Goal: Task Accomplishment & Management: Use online tool/utility

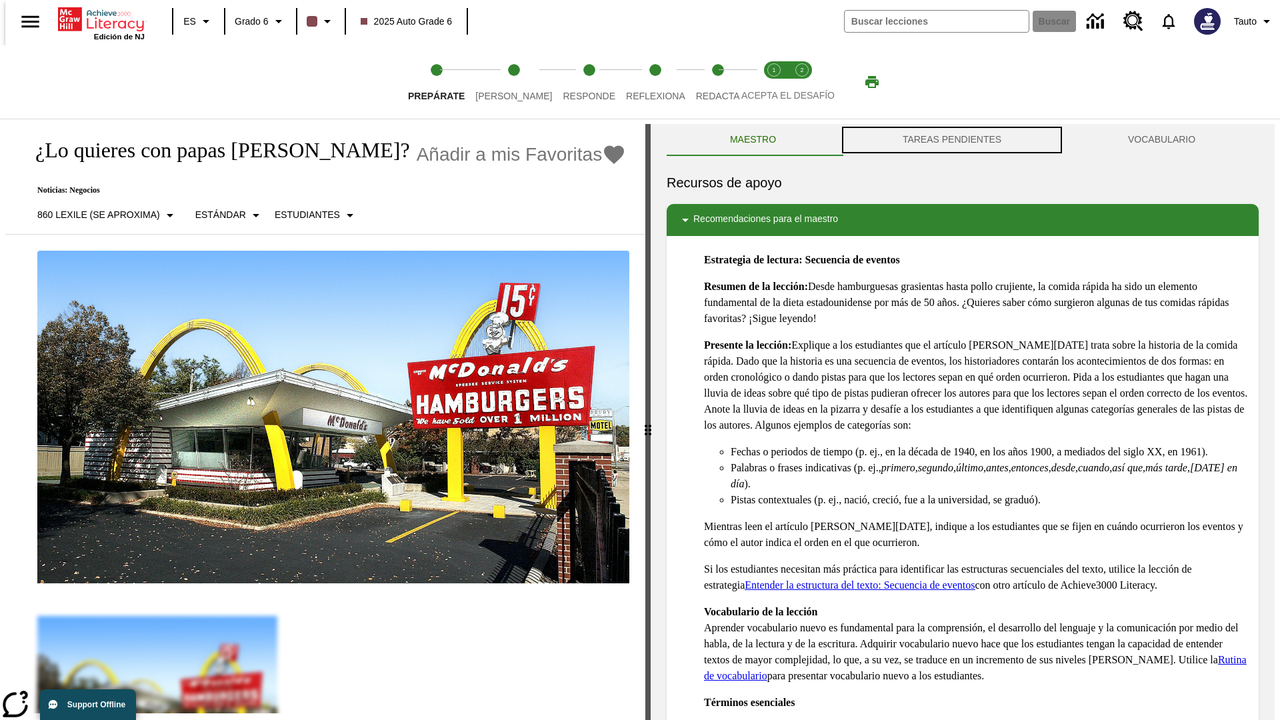
click at [952, 140] on button "TAREAS PENDIENTES" at bounding box center [951, 140] width 225 height 32
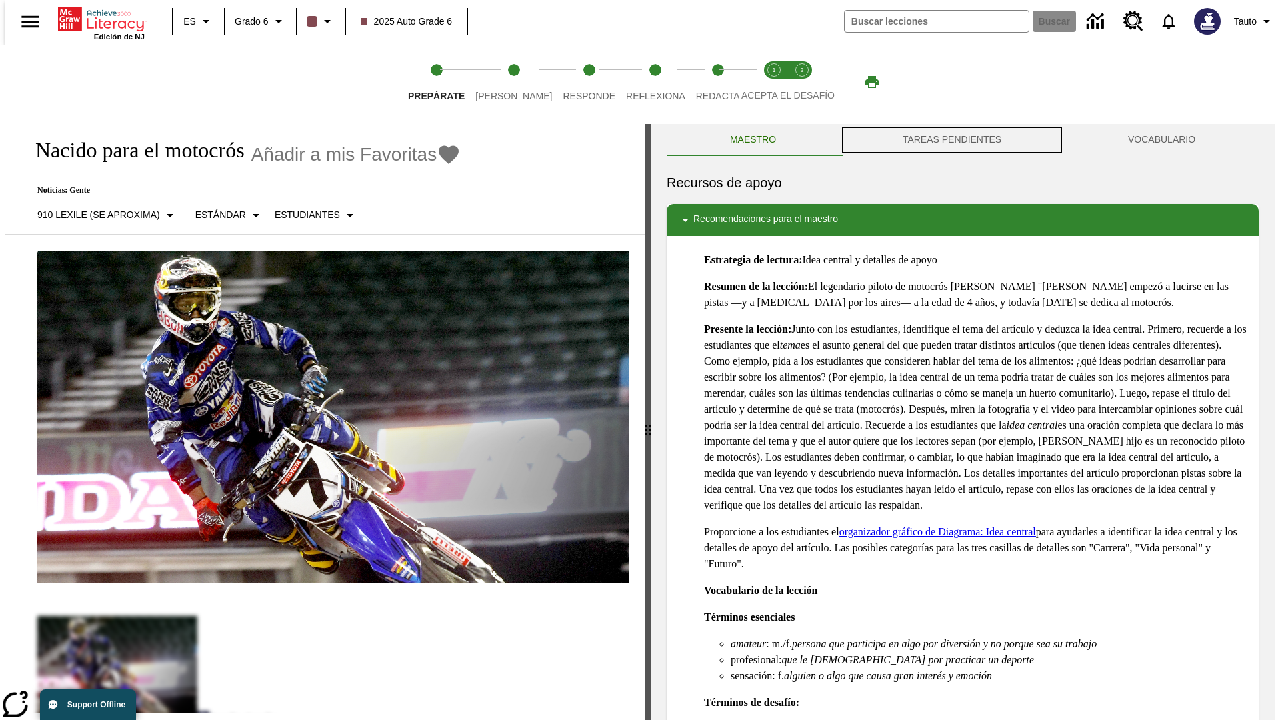
click at [952, 140] on button "TAREAS PENDIENTES" at bounding box center [951, 140] width 225 height 32
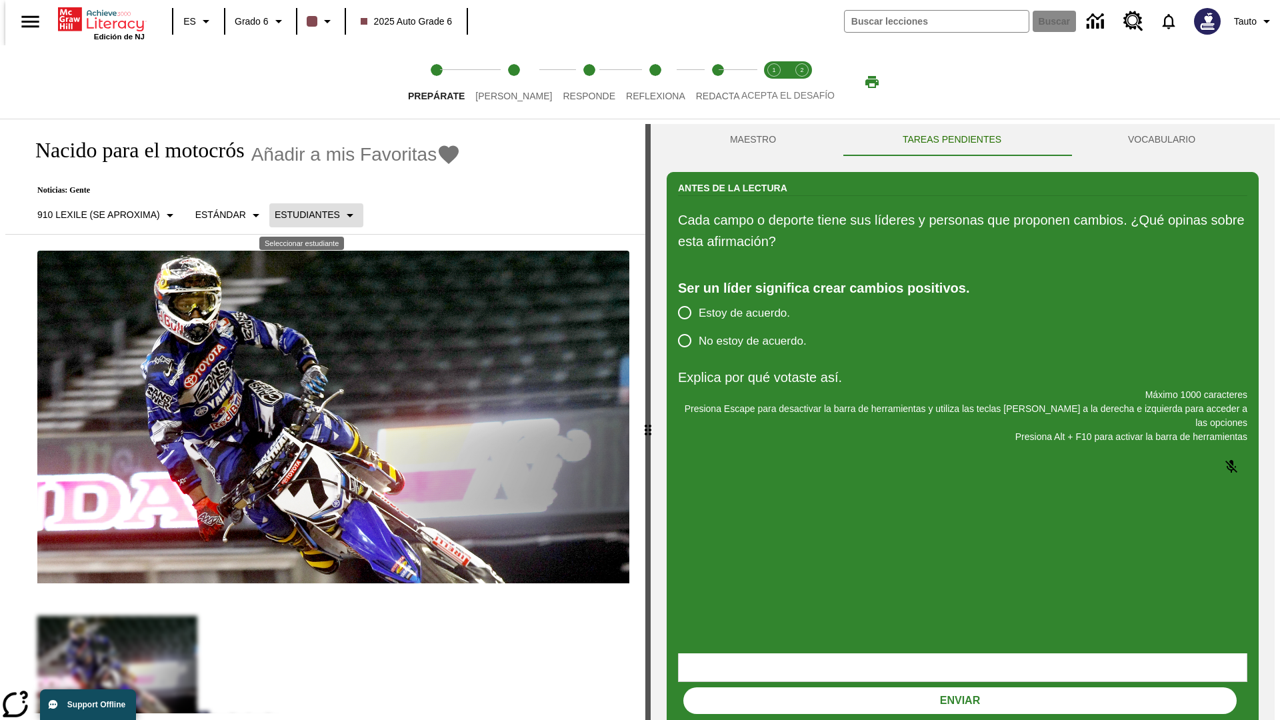
click at [305, 215] on p "Estudiantes" at bounding box center [307, 215] width 65 height 14
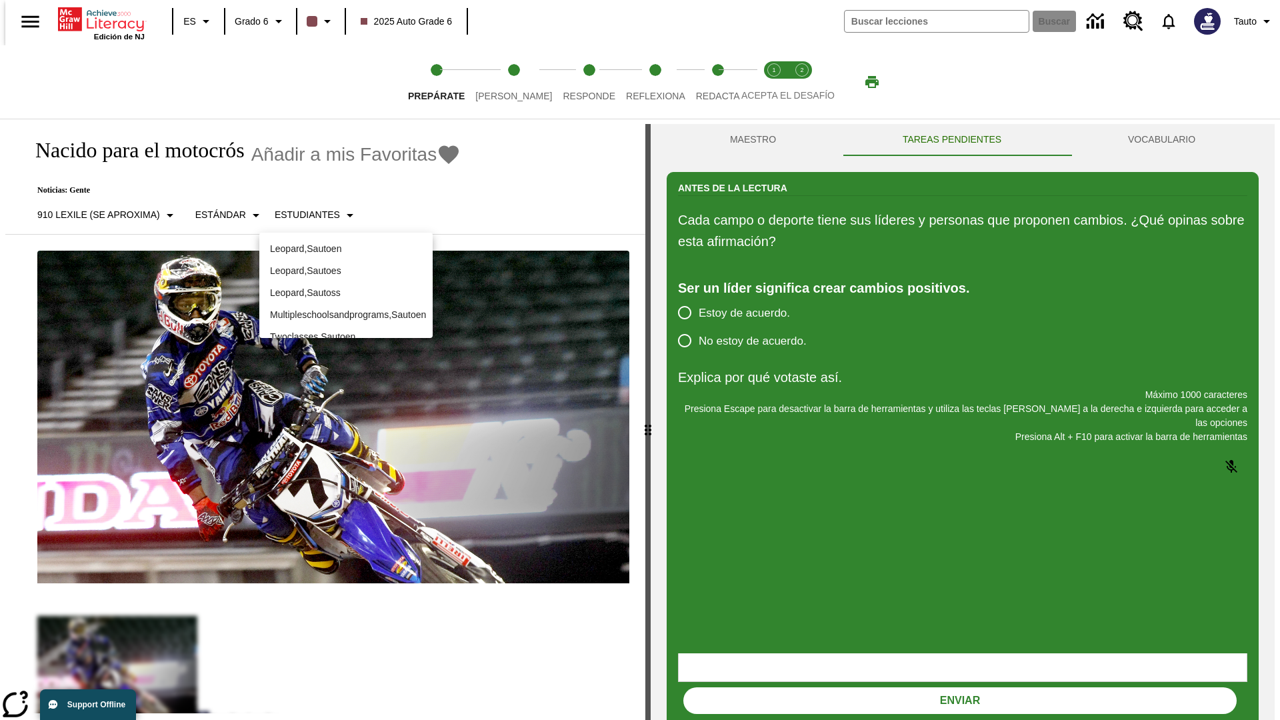
click at [346, 264] on p "Leopard , Sautoes" at bounding box center [346, 271] width 152 height 14
